Goal: Transaction & Acquisition: Book appointment/travel/reservation

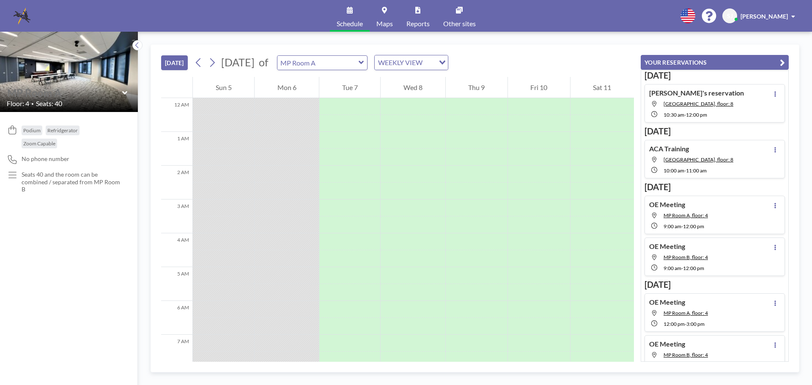
click at [121, 91] on input "text" at bounding box center [64, 93] width 115 height 12
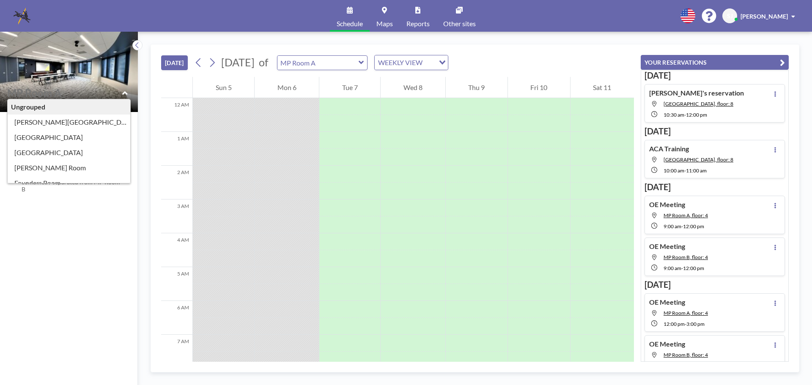
type input "MP Room A"
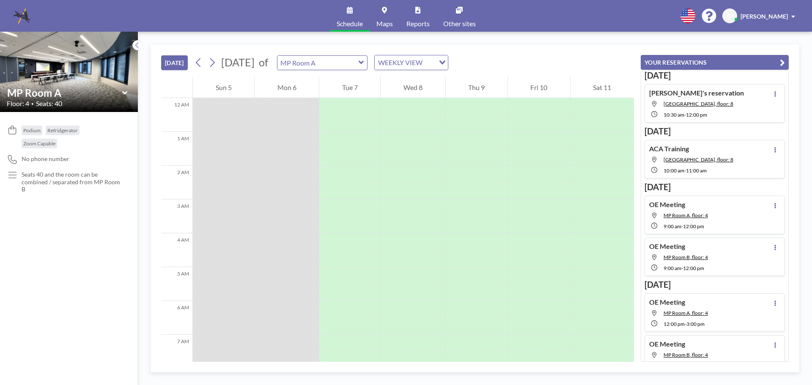
click at [126, 92] on icon at bounding box center [124, 93] width 5 height 8
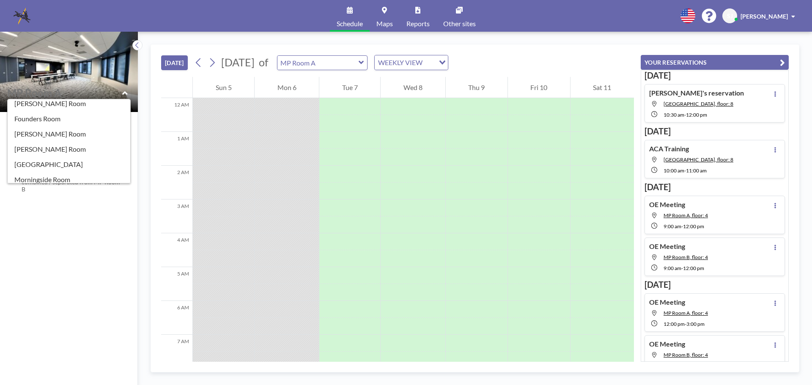
scroll to position [107, 0]
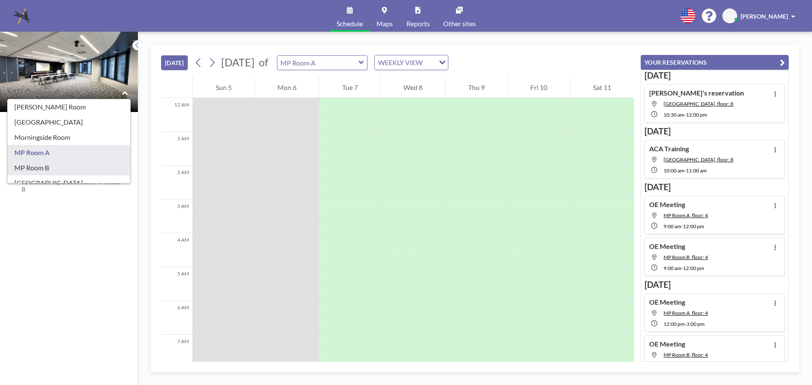
type input "MP Room B"
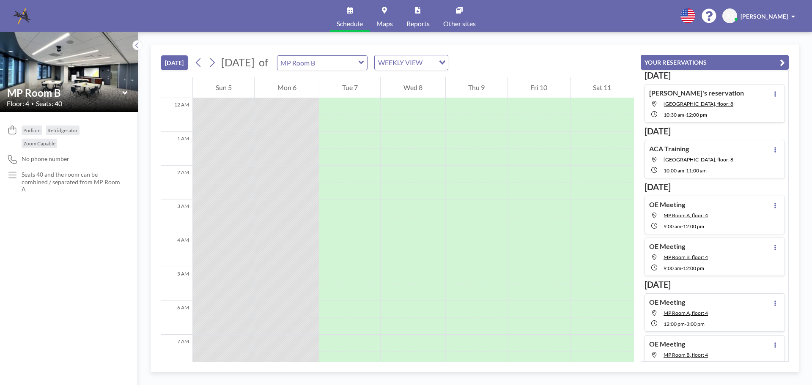
click at [126, 92] on icon at bounding box center [124, 92] width 5 height 3
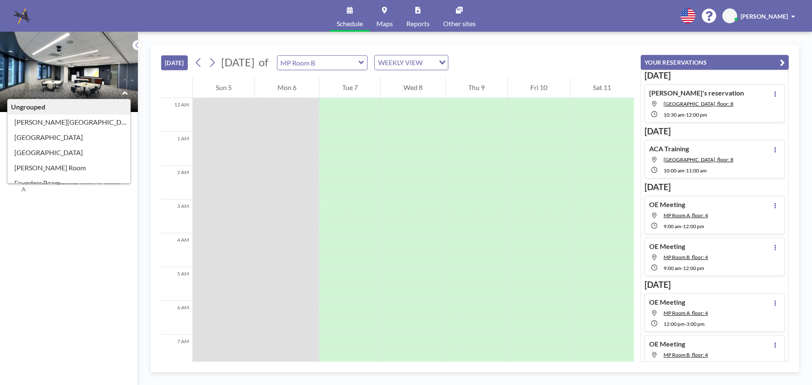
scroll to position [127, 0]
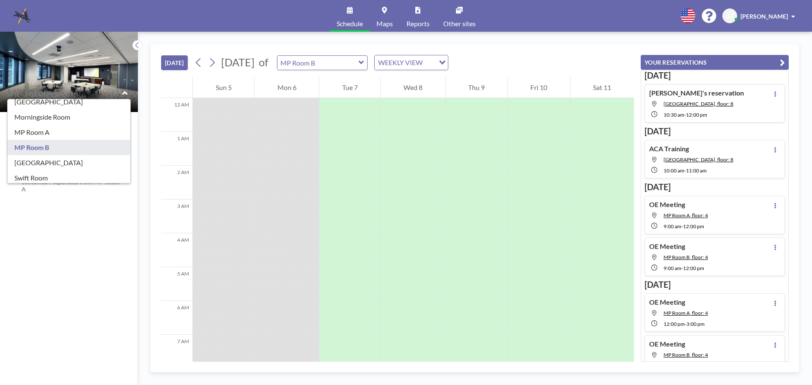
type input "MP Room A"
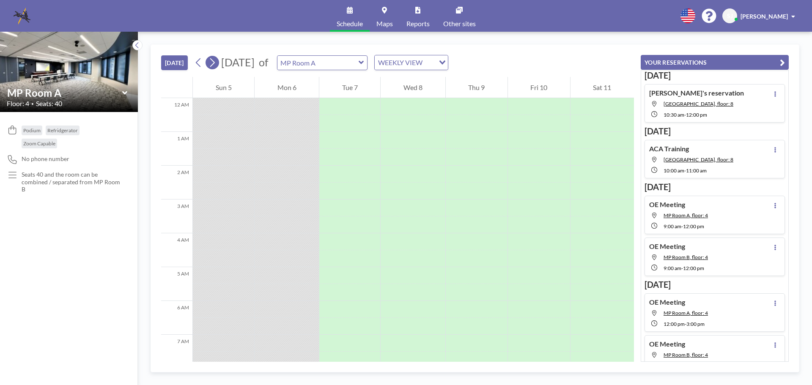
click at [214, 59] on icon at bounding box center [212, 62] width 8 height 13
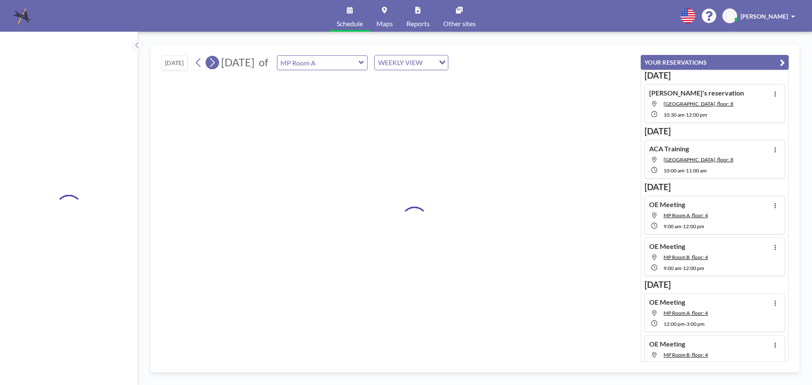
click at [214, 59] on icon at bounding box center [212, 62] width 8 height 13
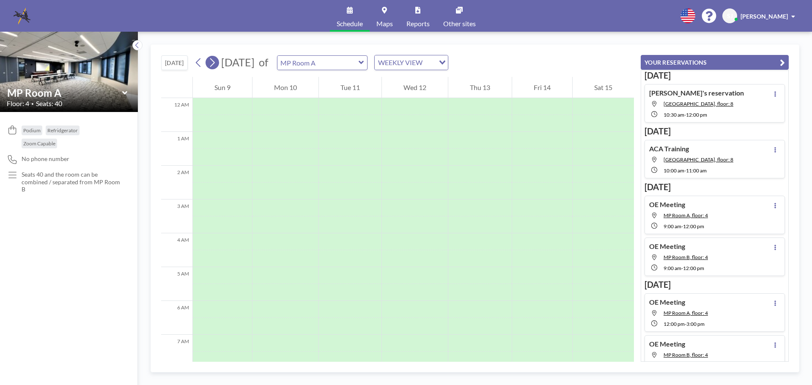
click at [214, 59] on icon at bounding box center [212, 62] width 8 height 13
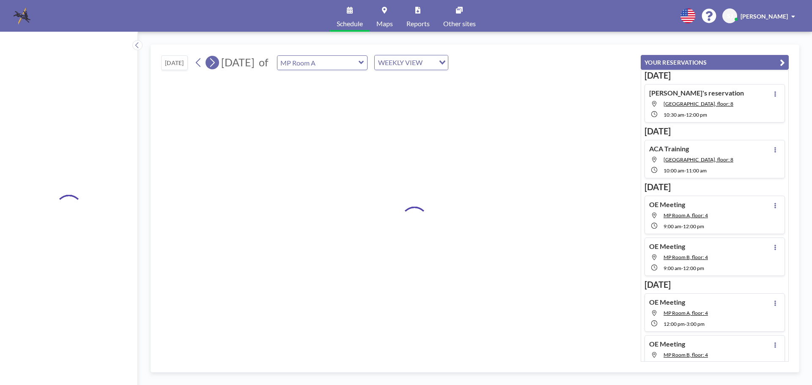
click at [214, 59] on icon at bounding box center [212, 62] width 8 height 13
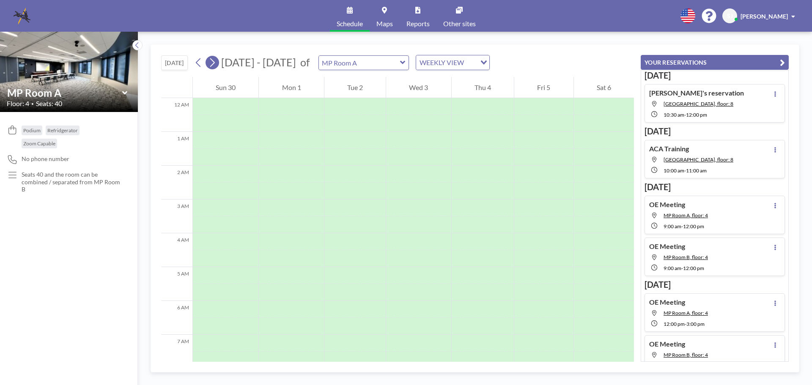
click at [214, 59] on icon at bounding box center [212, 62] width 8 height 13
click at [198, 65] on icon at bounding box center [199, 62] width 8 height 13
click at [200, 64] on icon at bounding box center [199, 62] width 8 height 13
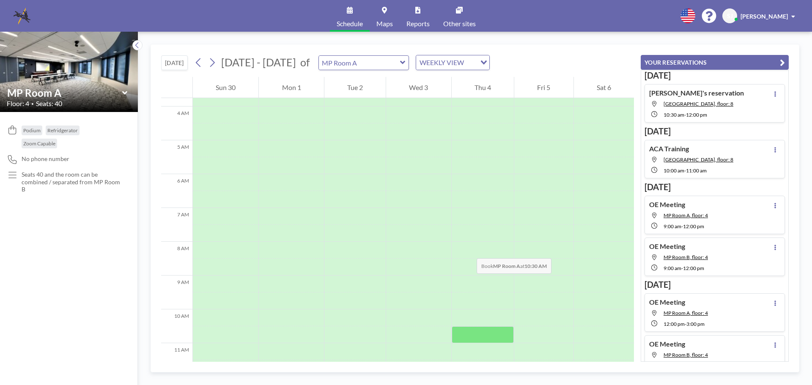
scroll to position [211, 0]
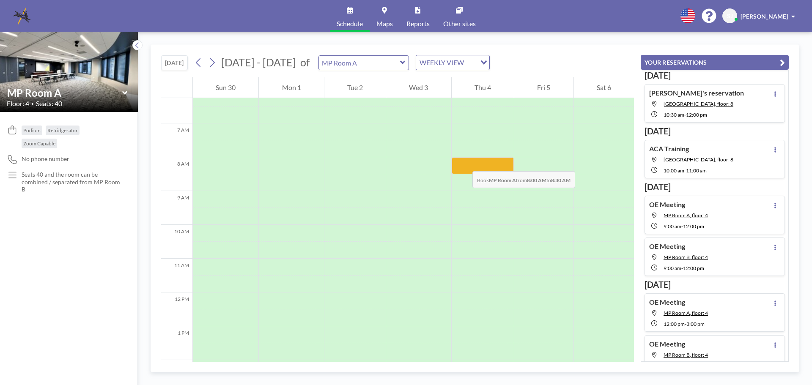
click at [464, 163] on div at bounding box center [483, 165] width 62 height 17
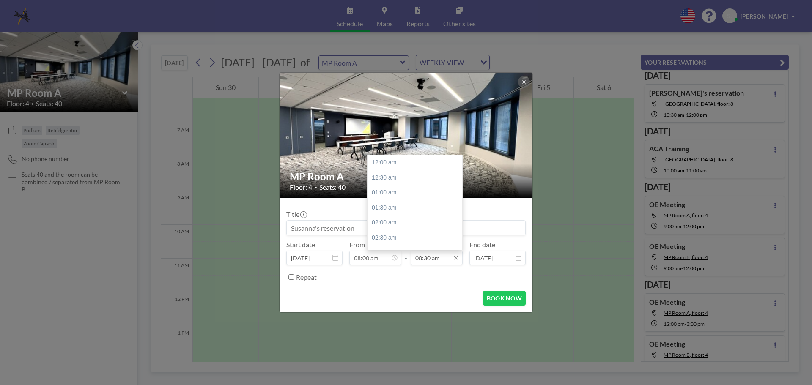
scroll to position [256, 0]
click at [442, 260] on input "08:30 am" at bounding box center [437, 258] width 52 height 14
click at [413, 220] on div "04:00 pm" at bounding box center [417, 219] width 99 height 15
type input "04:00 pm"
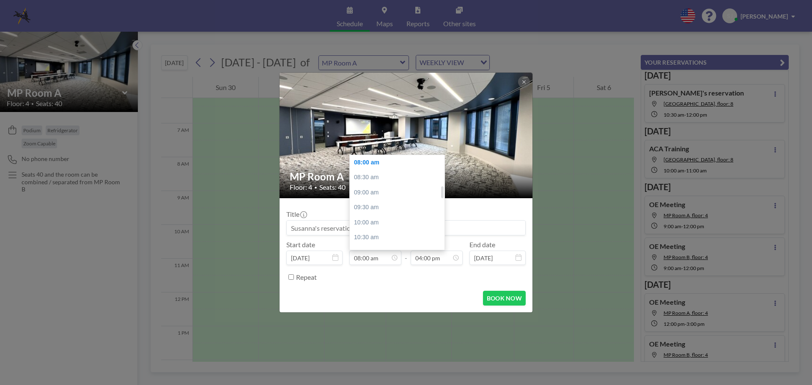
scroll to position [157, 0]
click at [368, 220] on div "07:00 am" at bounding box center [399, 216] width 99 height 15
type input "07:00 am"
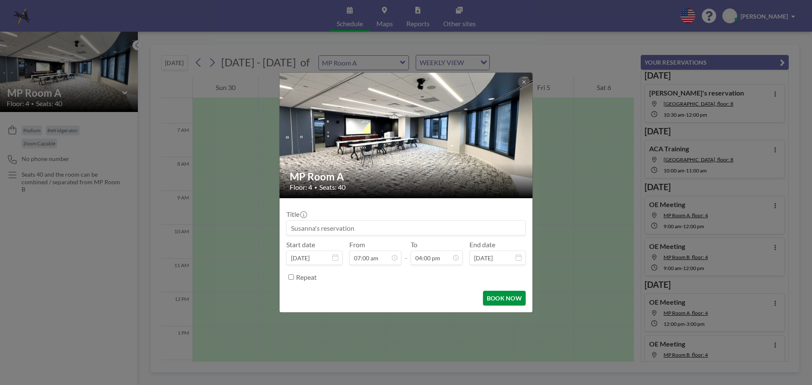
click at [505, 299] on button "BOOK NOW" at bounding box center [504, 298] width 43 height 15
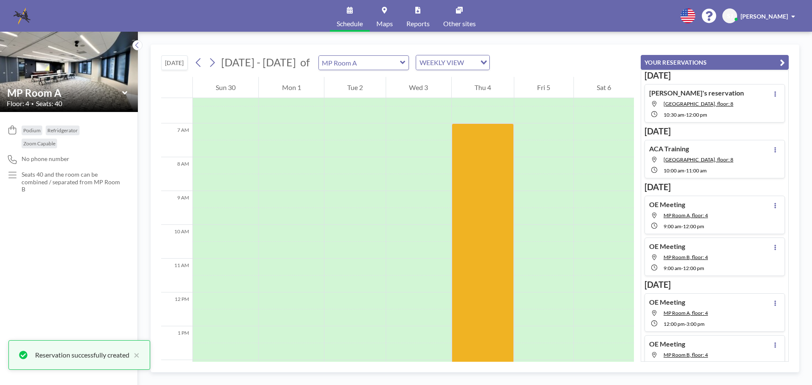
click at [127, 91] on icon at bounding box center [124, 93] width 5 height 8
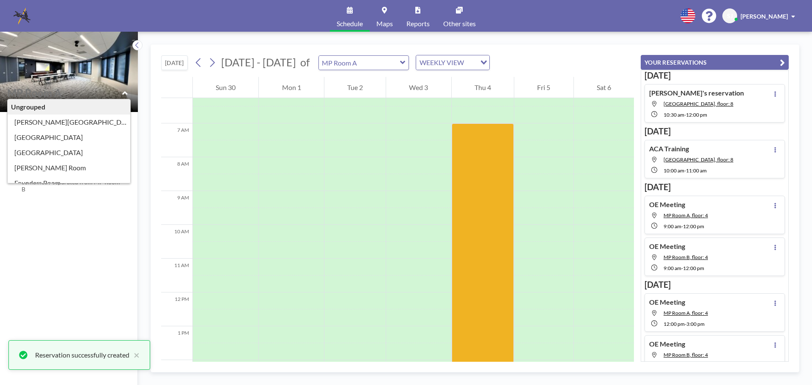
scroll to position [127, 0]
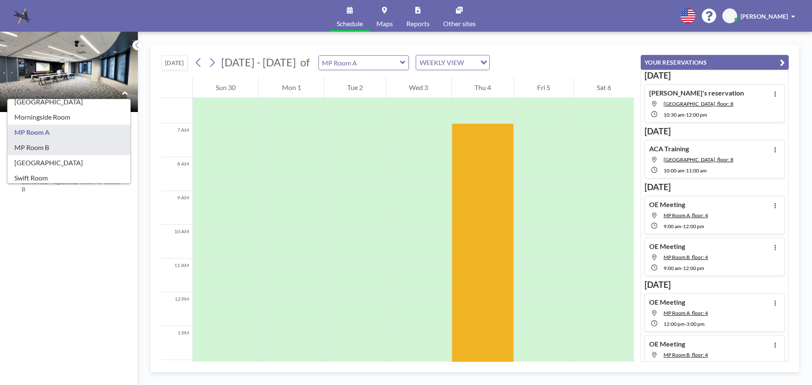
type input "MP Room B"
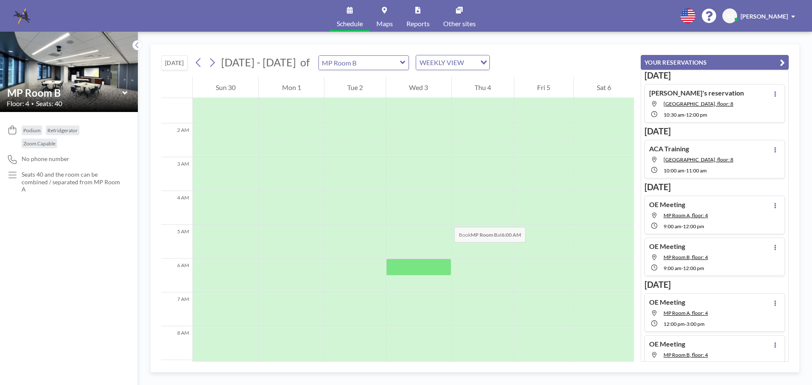
scroll to position [85, 0]
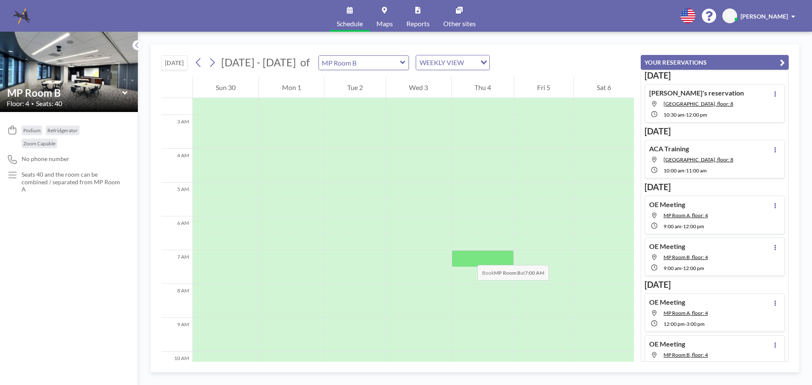
click at [469, 257] on div at bounding box center [483, 258] width 62 height 17
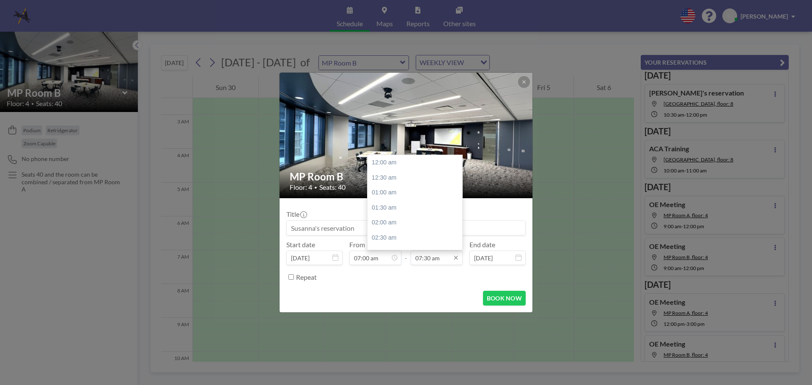
scroll to position [226, 0]
click at [431, 259] on input "07:30 am" at bounding box center [437, 258] width 52 height 14
click at [394, 209] on div "04:00 pm" at bounding box center [417, 207] width 99 height 15
type input "04:00 pm"
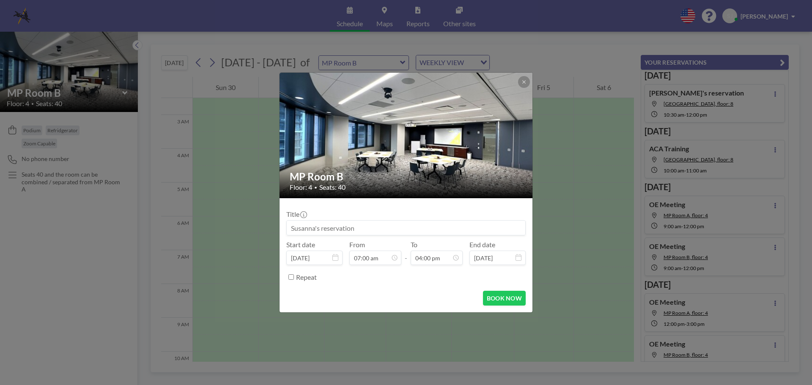
scroll to position [482, 0]
click at [496, 294] on button "BOOK NOW" at bounding box center [504, 298] width 43 height 15
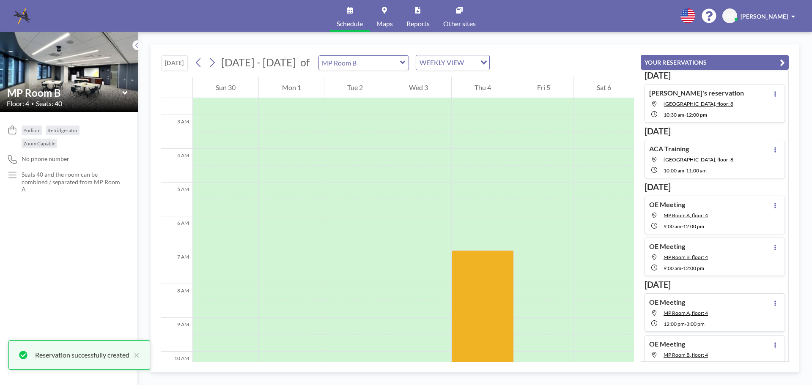
click at [125, 93] on icon at bounding box center [124, 92] width 5 height 3
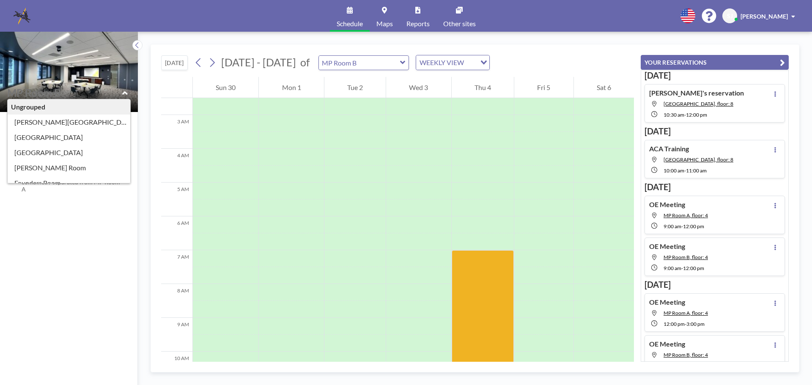
scroll to position [127, 0]
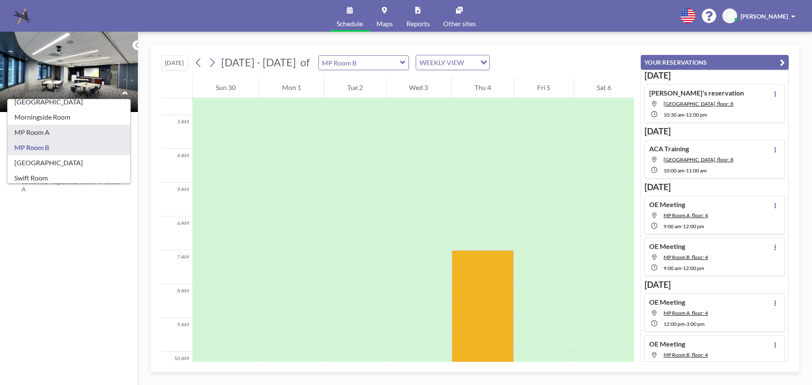
type input "MP Room A"
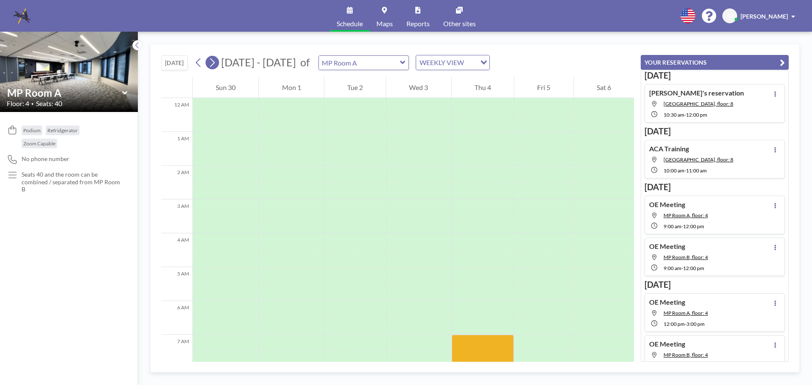
click at [214, 63] on icon at bounding box center [212, 62] width 8 height 13
click at [214, 64] on icon at bounding box center [212, 62] width 5 height 9
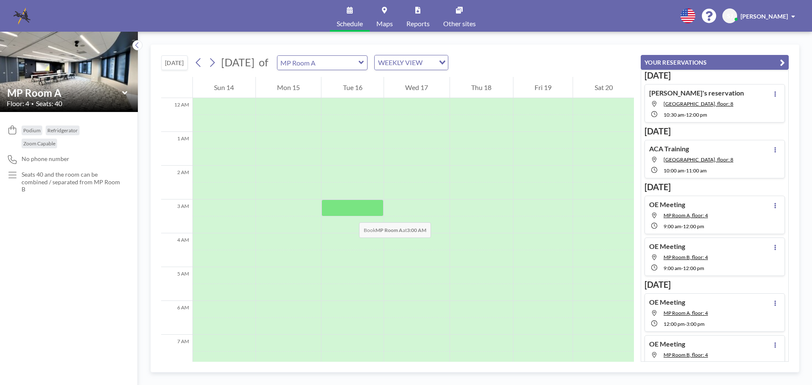
scroll to position [169, 0]
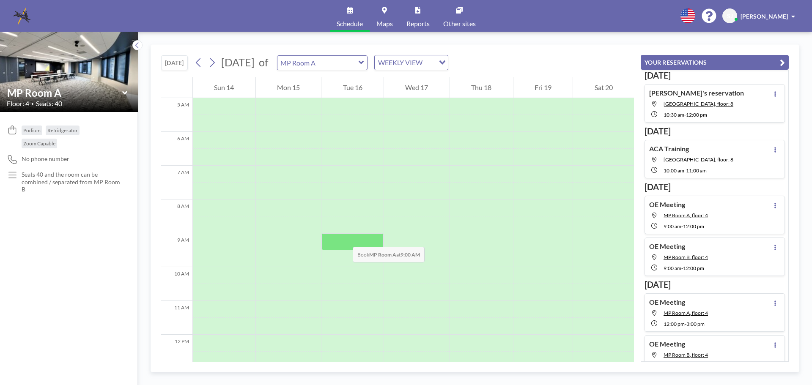
click at [344, 239] on div at bounding box center [352, 241] width 62 height 17
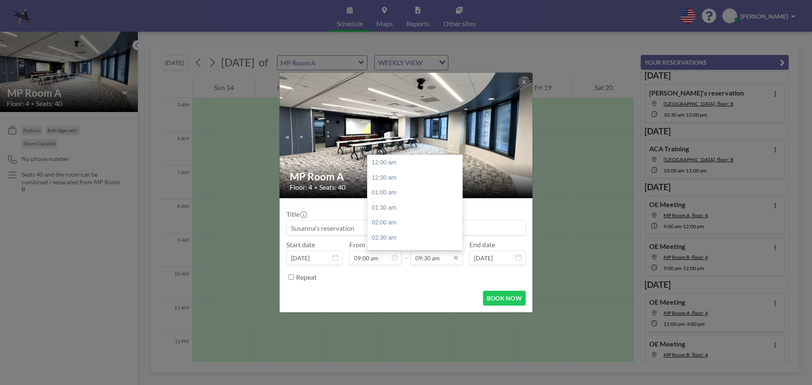
scroll to position [286, 0]
click at [390, 236] on div "12:00 pm" at bounding box center [417, 238] width 99 height 15
type input "12:00 pm"
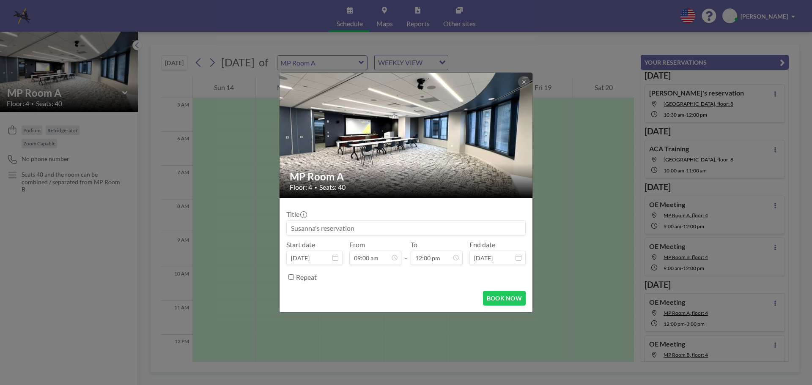
scroll to position [361, 0]
click at [494, 297] on button "BOOK NOW" at bounding box center [504, 298] width 43 height 15
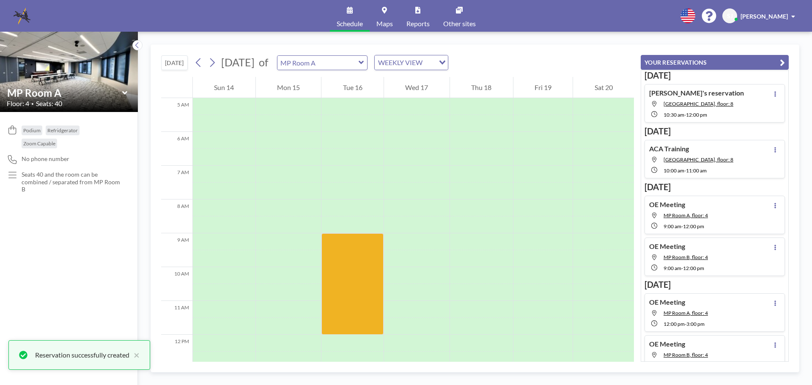
click at [127, 89] on div "MP Room A" at bounding box center [69, 92] width 124 height 13
click at [126, 92] on icon at bounding box center [124, 92] width 5 height 3
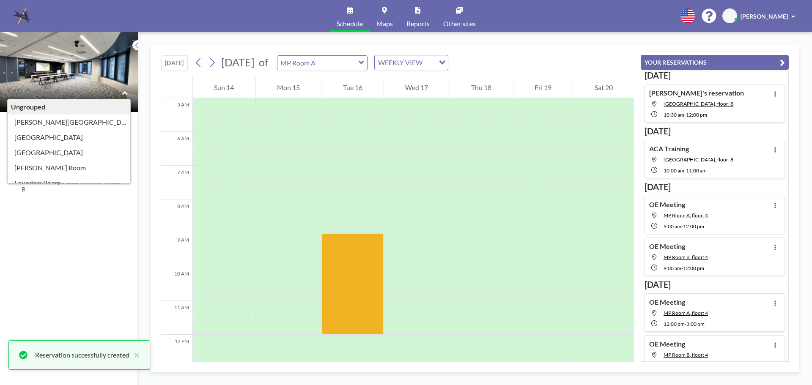
scroll to position [127, 0]
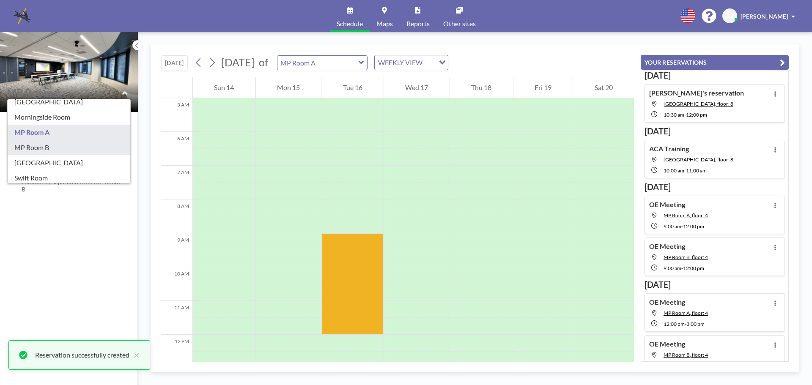
type input "MP Room B"
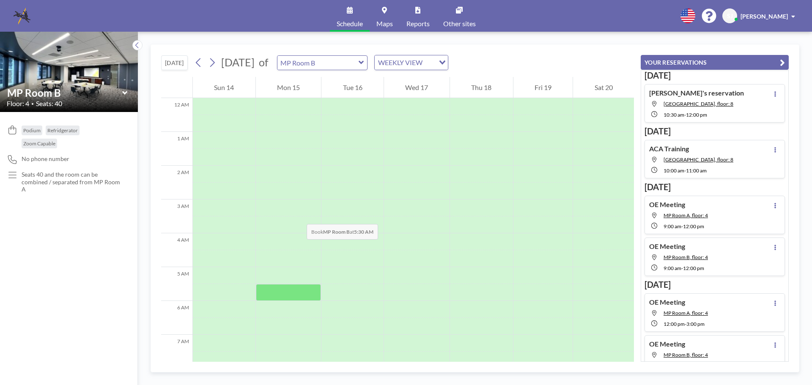
scroll to position [85, 0]
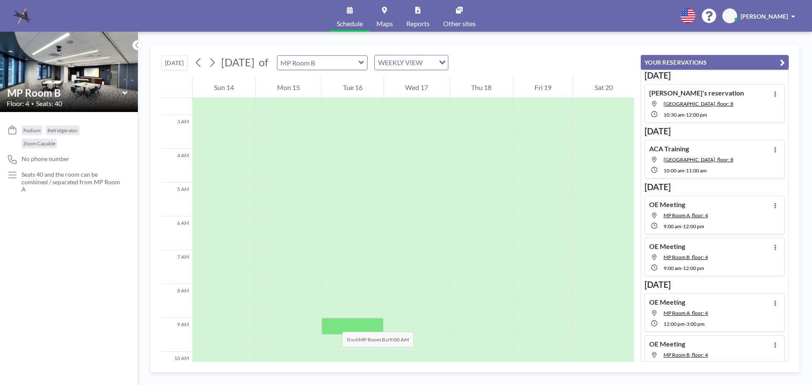
click at [334, 324] on div at bounding box center [352, 326] width 62 height 17
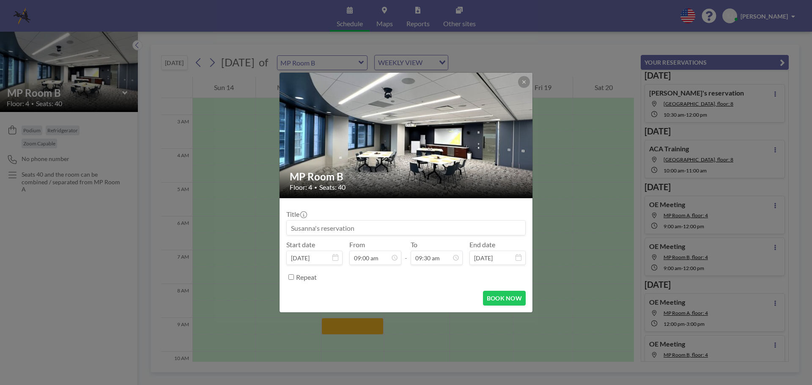
scroll to position [286, 0]
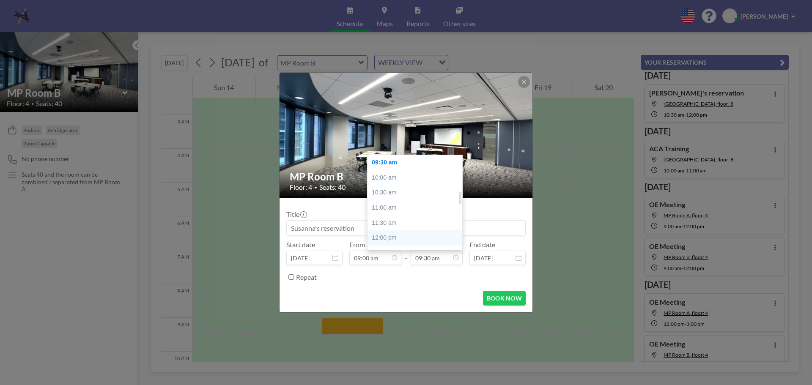
click at [394, 233] on div "12:00 pm" at bounding box center [417, 238] width 99 height 15
type input "12:00 pm"
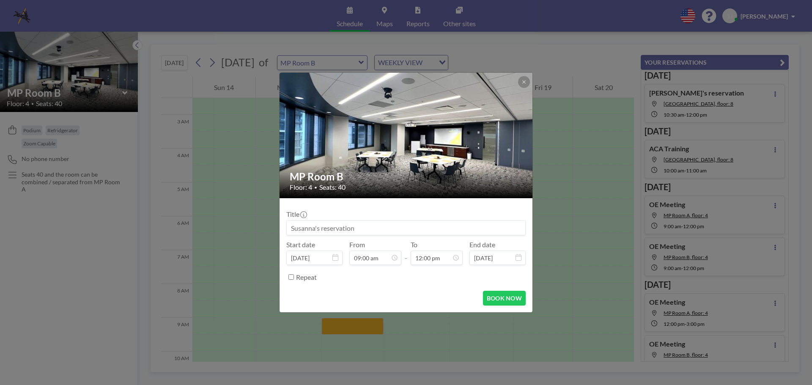
scroll to position [361, 0]
click at [499, 299] on button "BOOK NOW" at bounding box center [504, 298] width 43 height 15
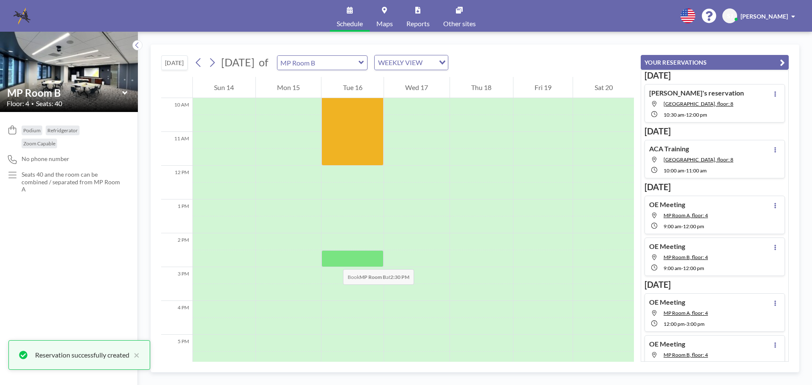
scroll to position [85, 0]
